Goal: Information Seeking & Learning: Learn about a topic

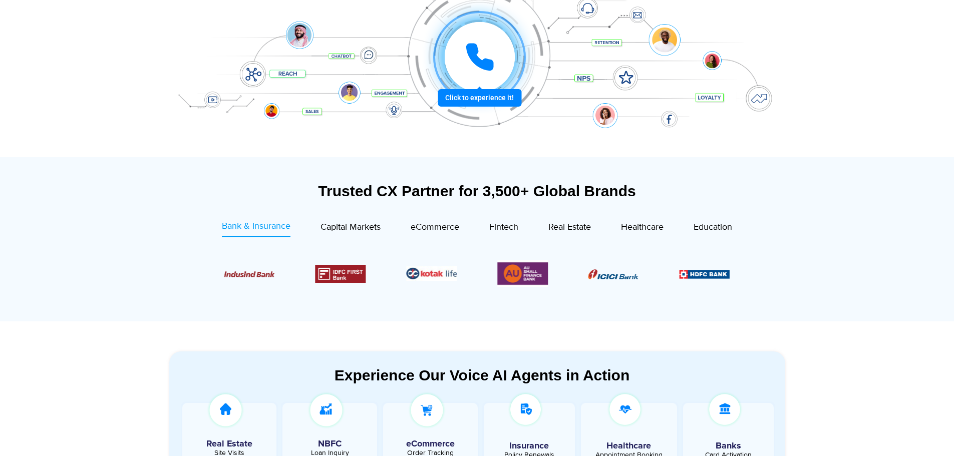
scroll to position [250, 0]
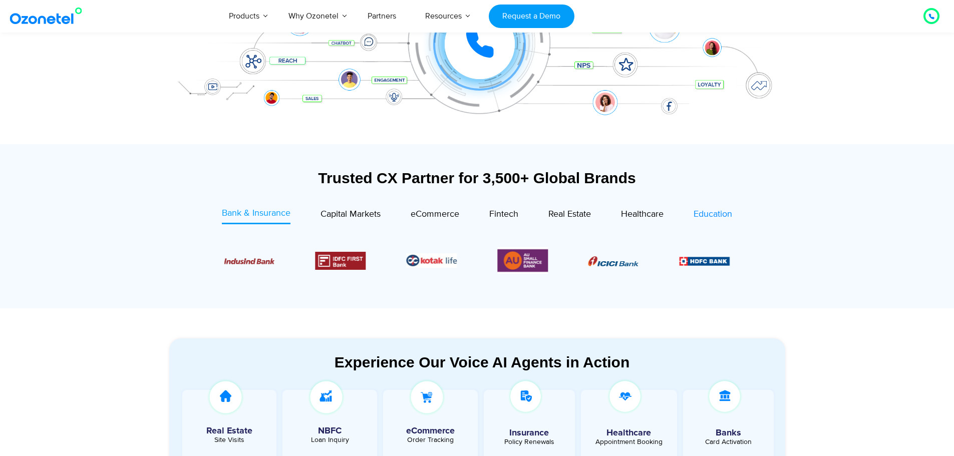
click at [718, 216] on span "Education" at bounding box center [713, 214] width 39 height 11
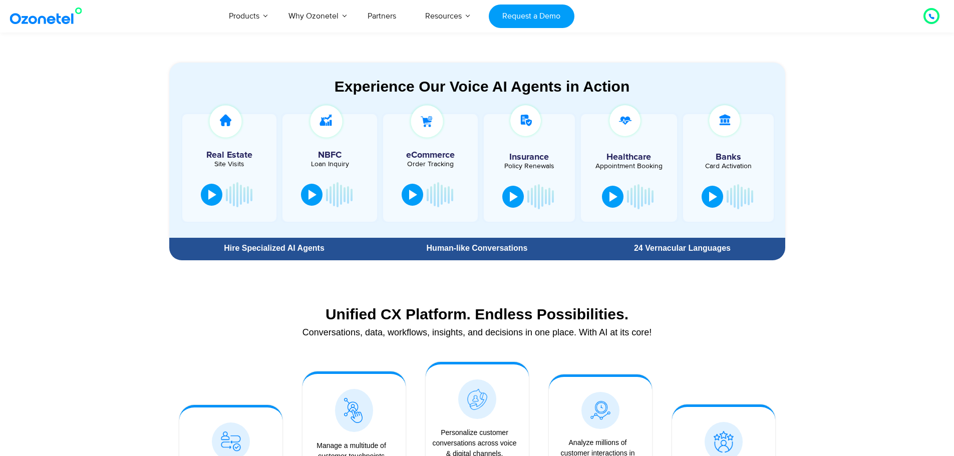
scroll to position [651, 0]
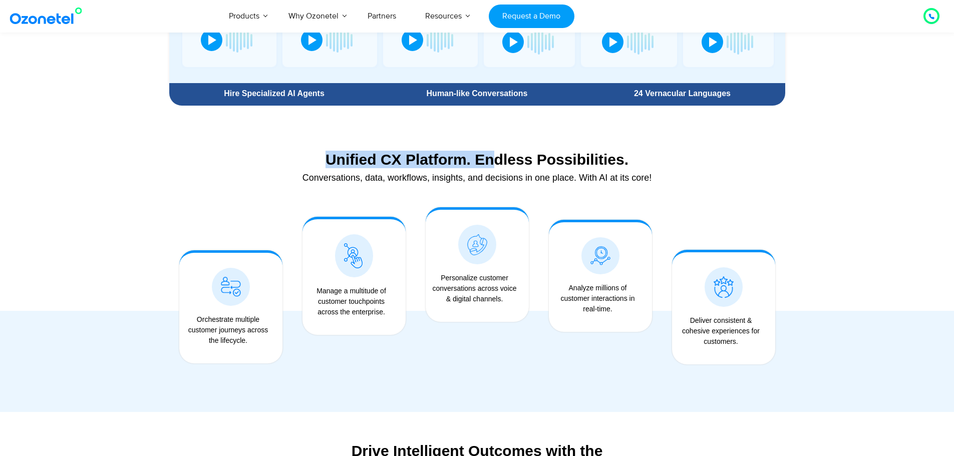
drag, startPoint x: 326, startPoint y: 155, endPoint x: 528, endPoint y: 171, distance: 202.0
click at [523, 171] on div "Unified CX Platform. Endless Possibilities. Conversations, data, workflows, ins…" at bounding box center [477, 169] width 616 height 47
click at [611, 181] on div "Conversations, data, workflows, insights, and decisions in one place. With AI a…" at bounding box center [477, 177] width 606 height 9
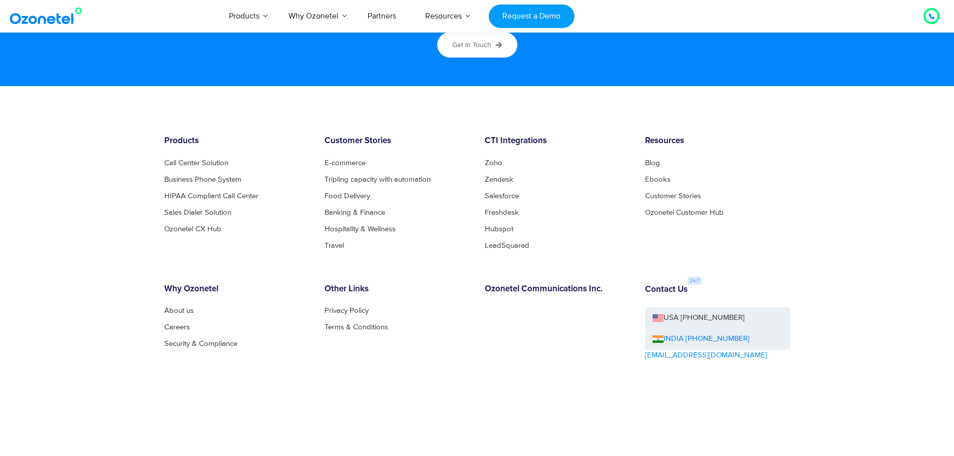
scroll to position [5400, 0]
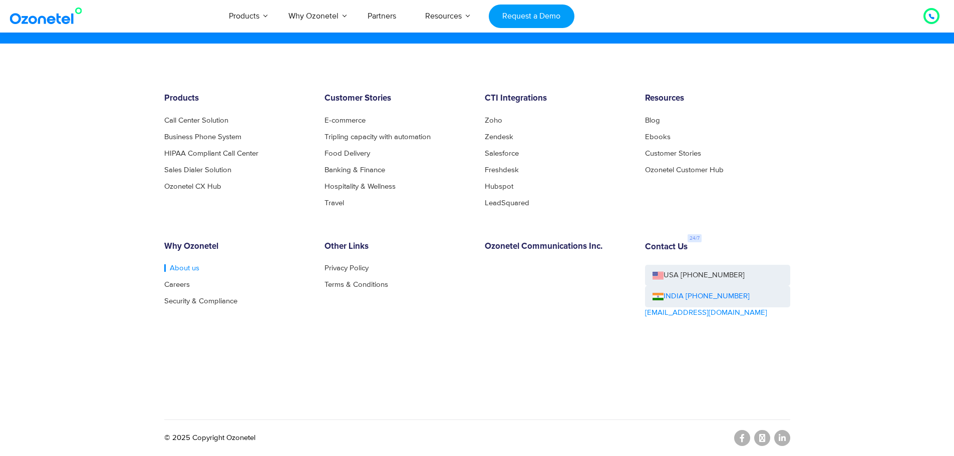
click at [174, 269] on link "About us" at bounding box center [181, 268] width 35 height 8
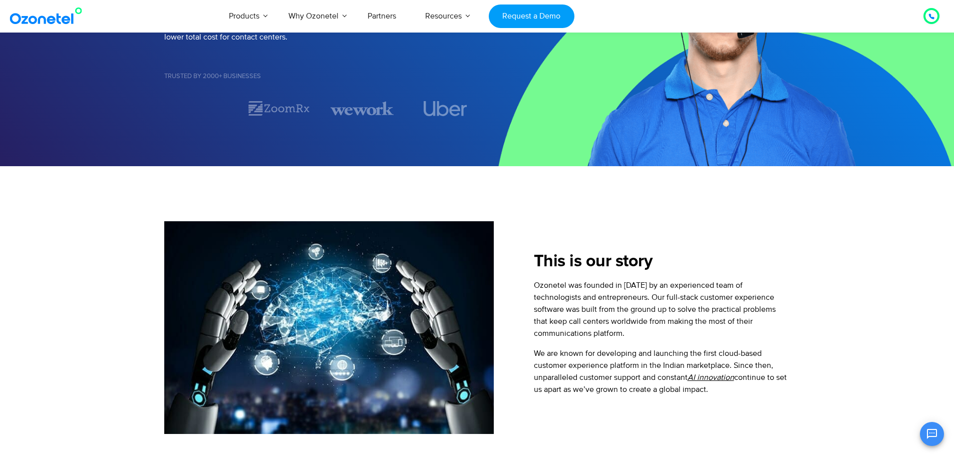
scroll to position [401, 0]
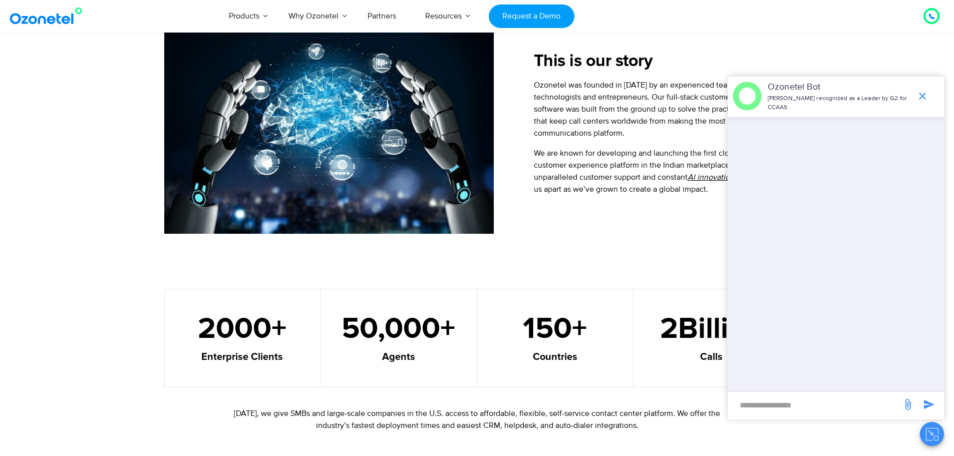
click at [922, 98] on icon "end chat or minimize" at bounding box center [922, 96] width 12 height 12
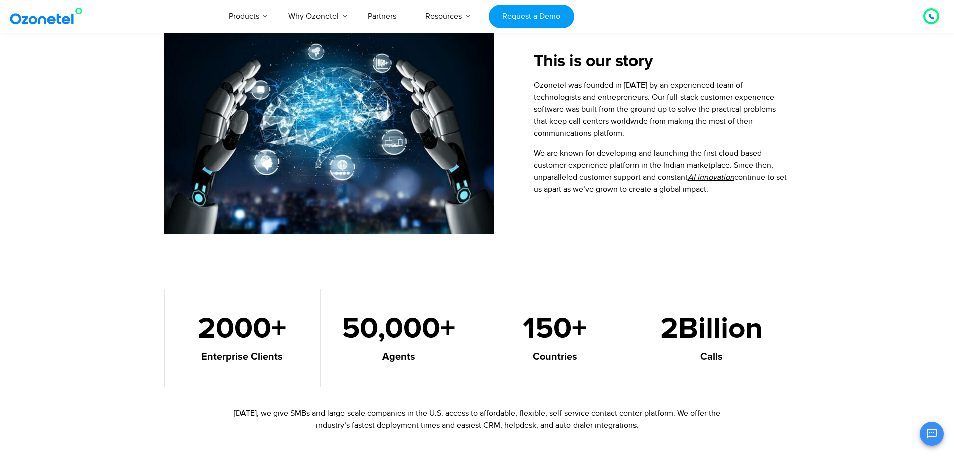
drag, startPoint x: 536, startPoint y: 150, endPoint x: 737, endPoint y: 193, distance: 205.3
click at [737, 193] on p "We are known for developing and launching the first cloud-based customer experi…" at bounding box center [662, 171] width 256 height 48
copy p "We are known for developing and launching the first cloud-based customer experi…"
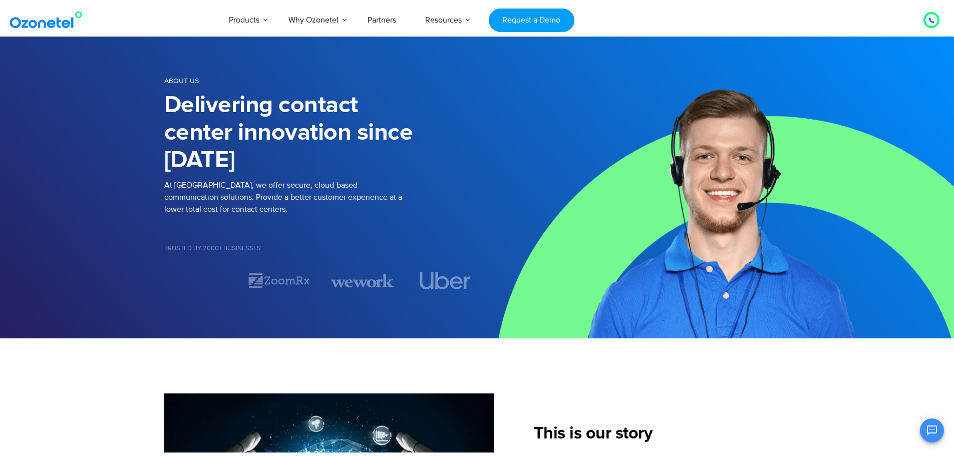
scroll to position [282, 0]
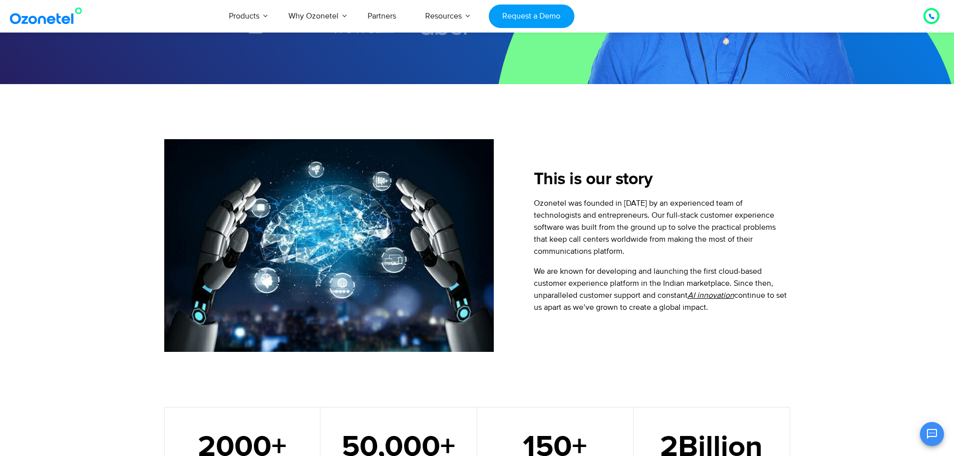
copy p "We are known for developing and launching the first cloud-based customer experi…"
